Goal: Navigation & Orientation: Find specific page/section

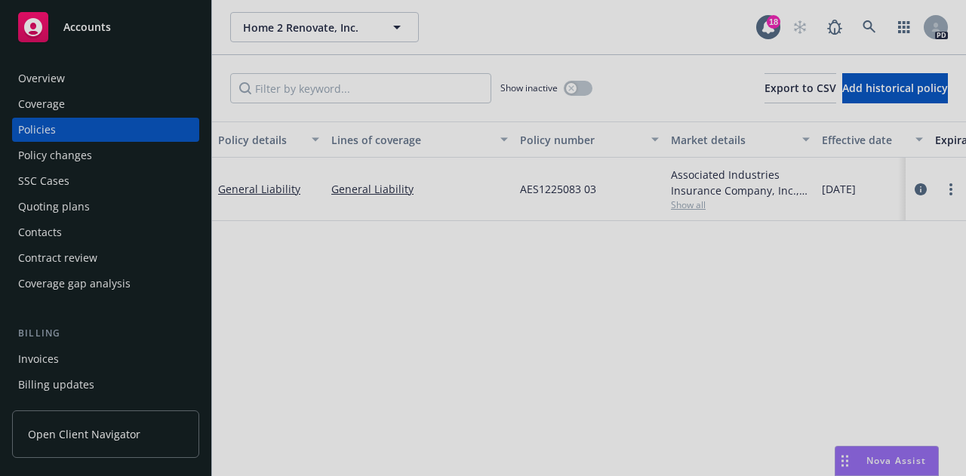
scroll to position [374, 0]
